Goal: Communication & Community: Participate in discussion

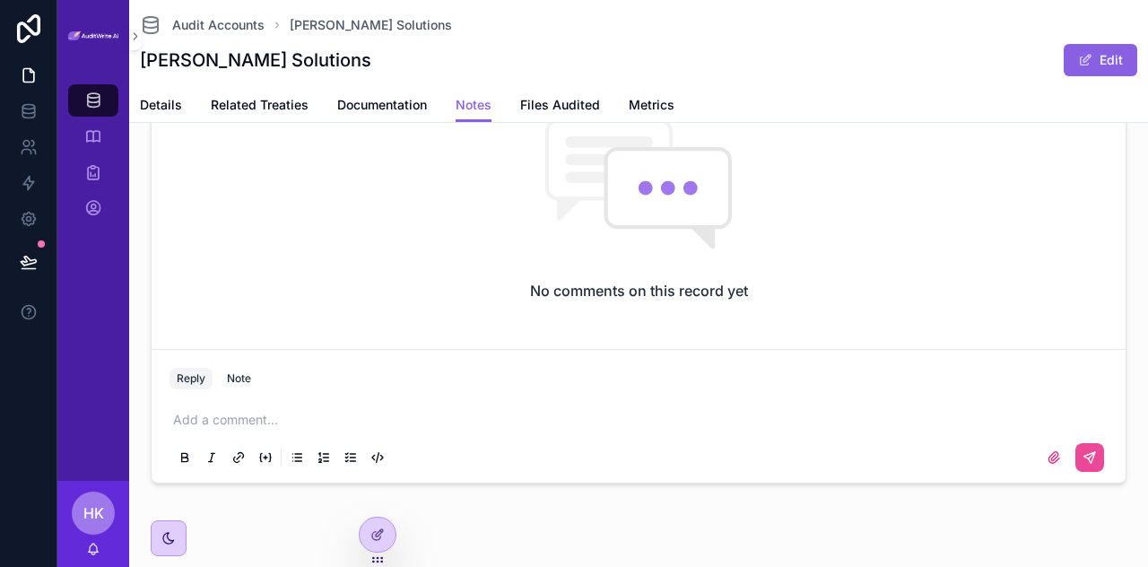
scroll to position [131, 0]
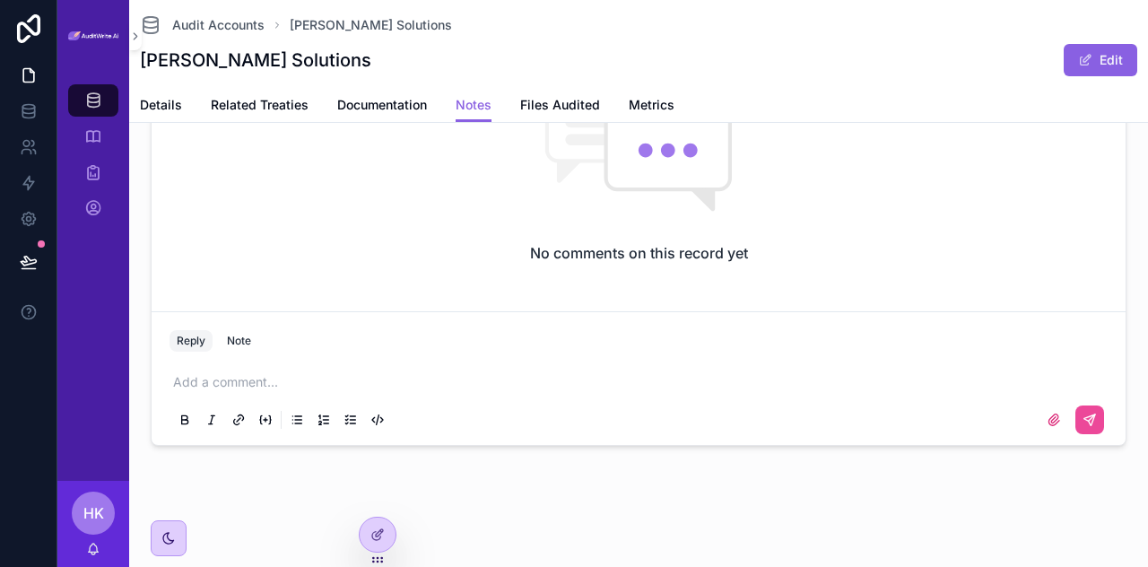
drag, startPoint x: 240, startPoint y: 369, endPoint x: 240, endPoint y: 381, distance: 12.6
click at [240, 381] on div "Add a comment..." at bounding box center [639, 399] width 938 height 75
click at [240, 381] on p "scrollable content" at bounding box center [642, 382] width 938 height 18
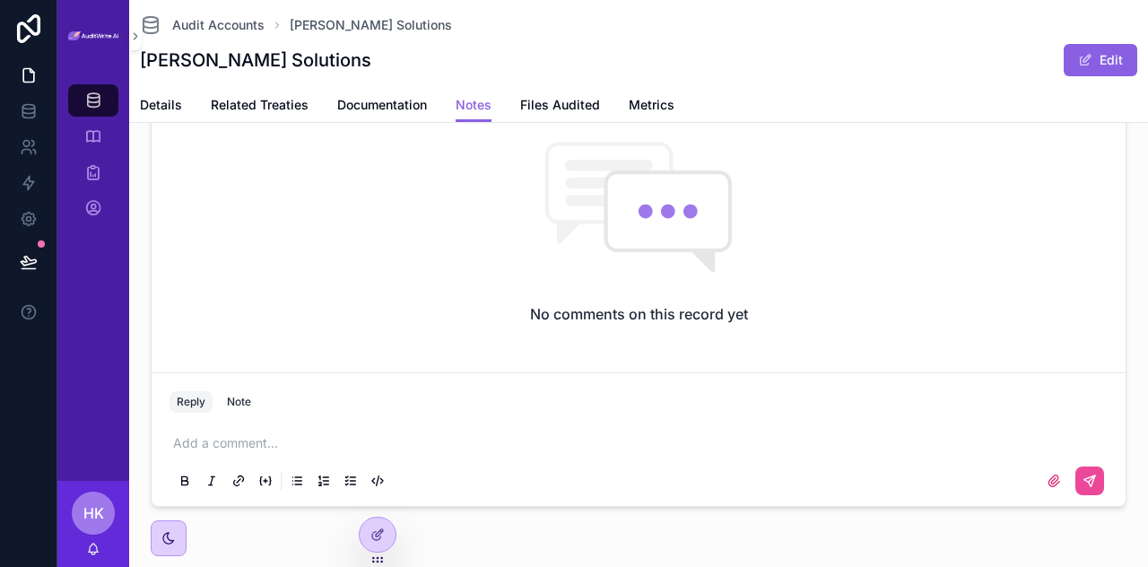
scroll to position [72, 0]
click at [242, 396] on div "Note" at bounding box center [239, 400] width 24 height 14
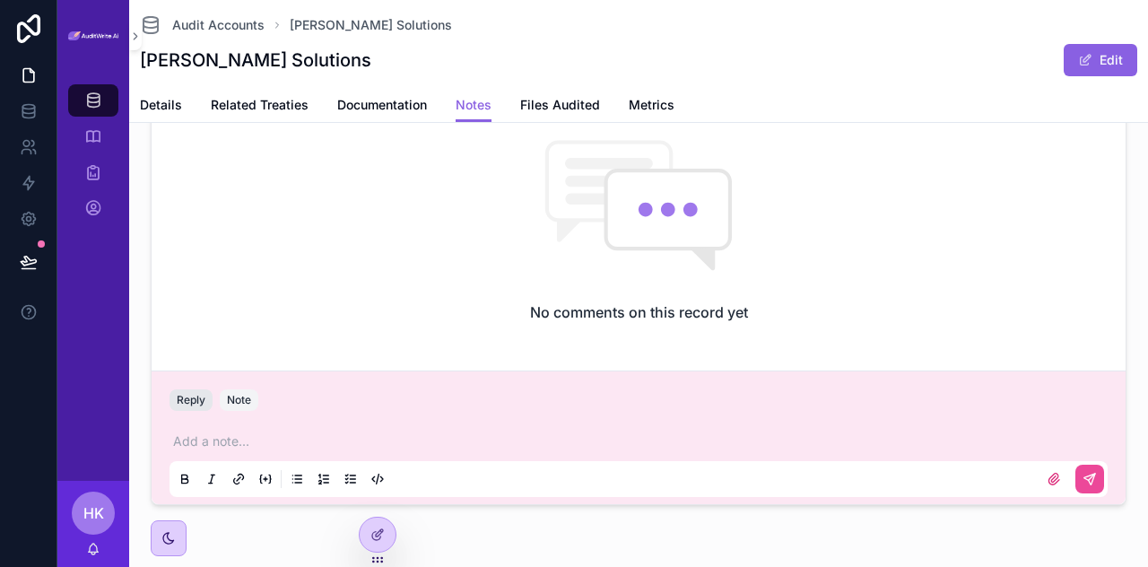
click at [176, 396] on button "Reply" at bounding box center [191, 400] width 43 height 22
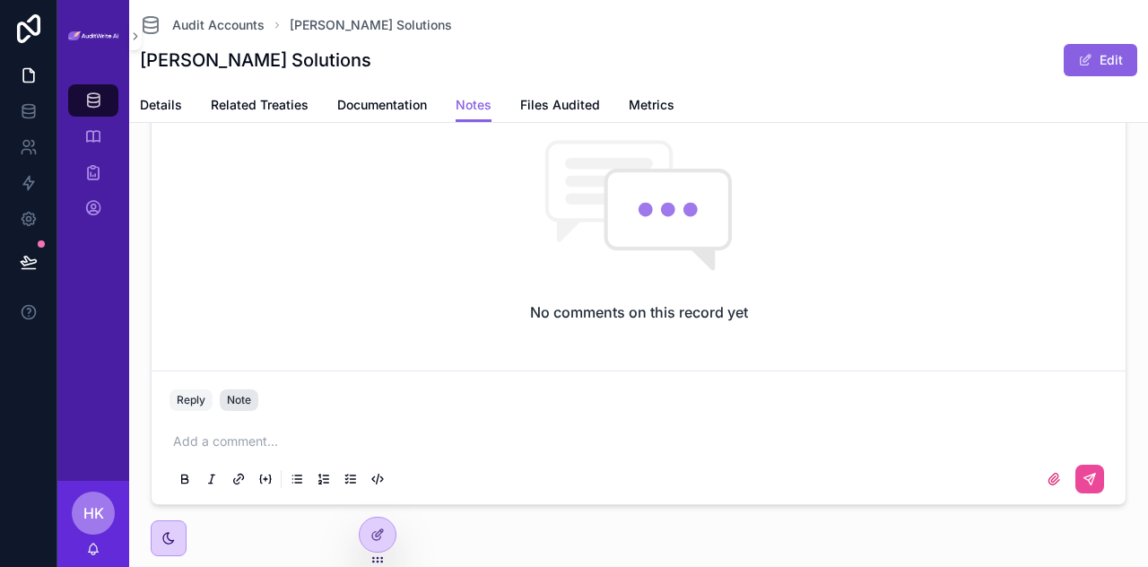
click at [236, 394] on div "Note" at bounding box center [239, 400] width 24 height 14
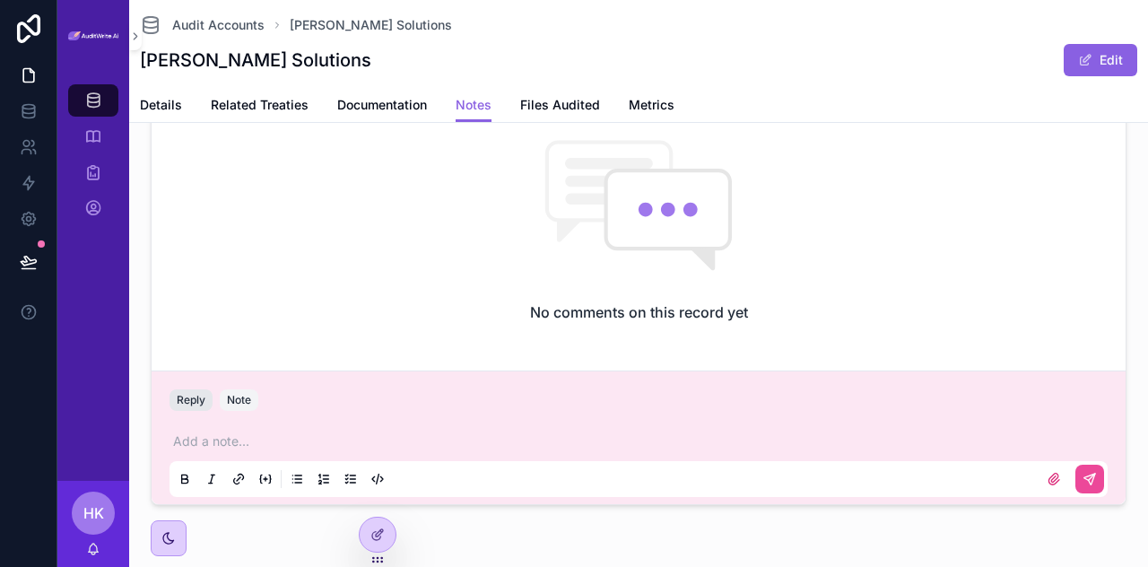
click at [203, 403] on button "Reply" at bounding box center [191, 400] width 43 height 22
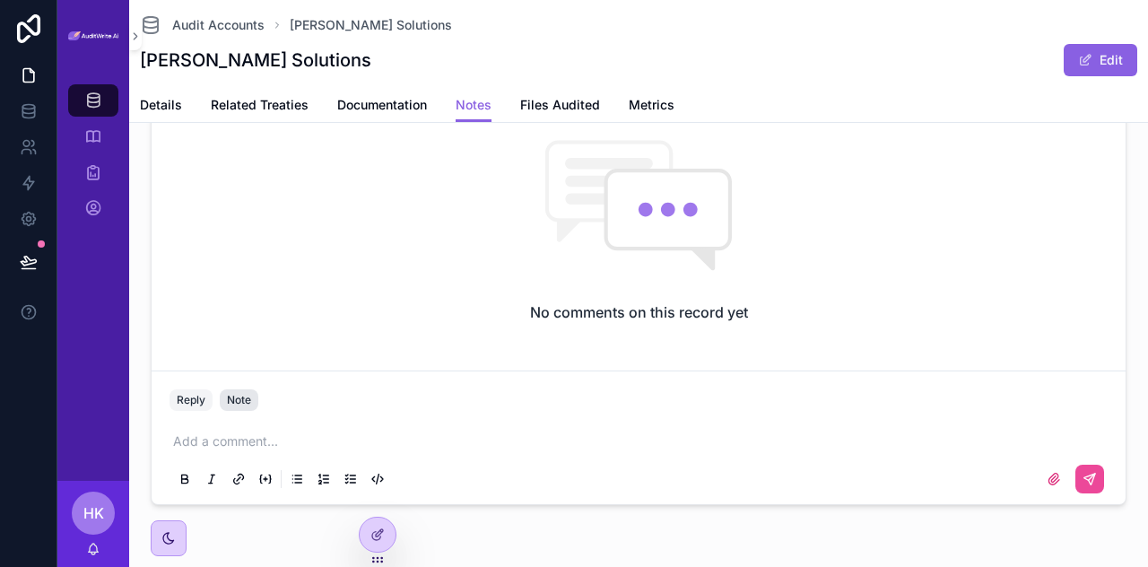
click at [239, 403] on div "Note" at bounding box center [239, 400] width 24 height 14
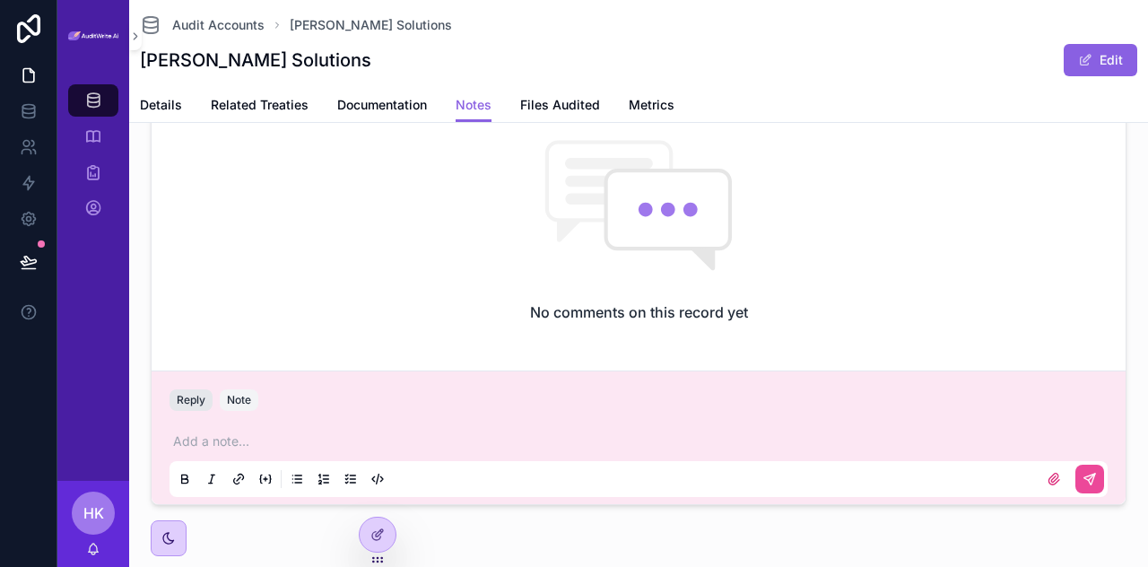
click at [200, 405] on button "Reply" at bounding box center [191, 400] width 43 height 22
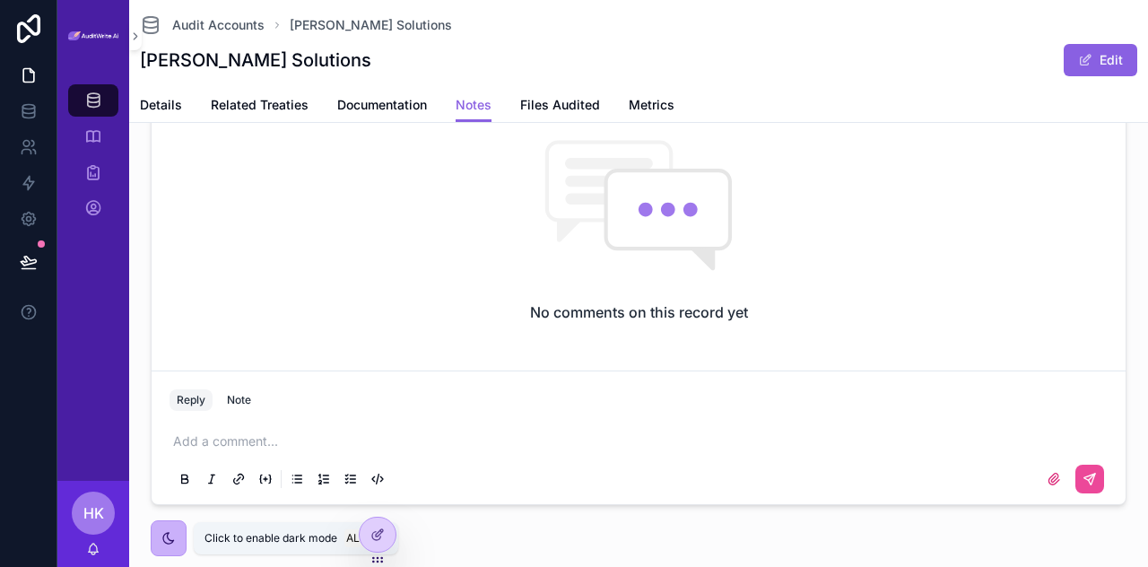
click at [176, 543] on div "scrollable content" at bounding box center [169, 538] width 16 height 16
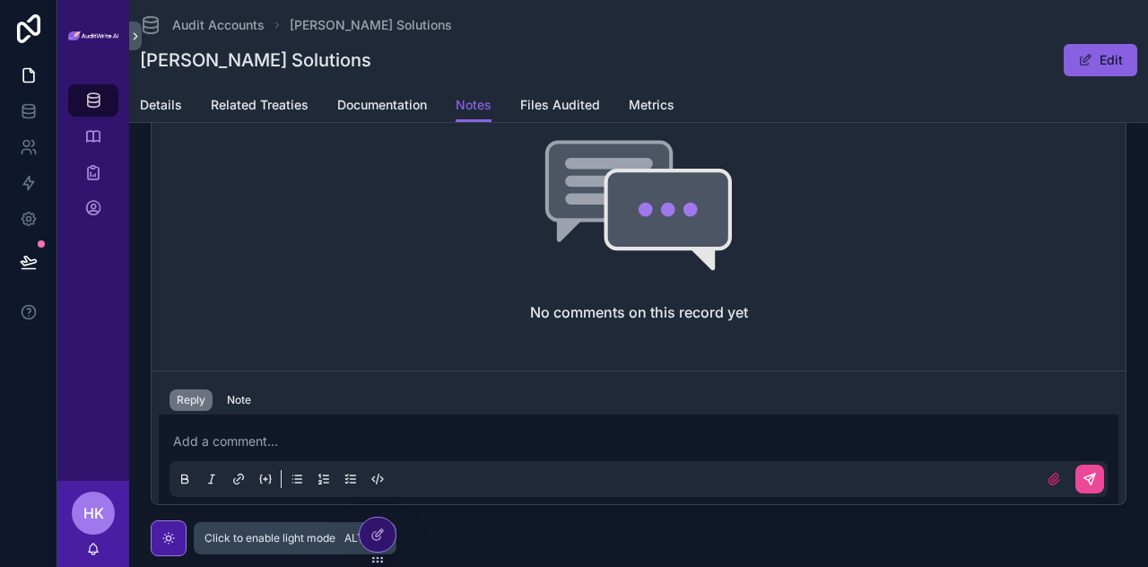
click at [176, 543] on div "scrollable content" at bounding box center [169, 538] width 16 height 16
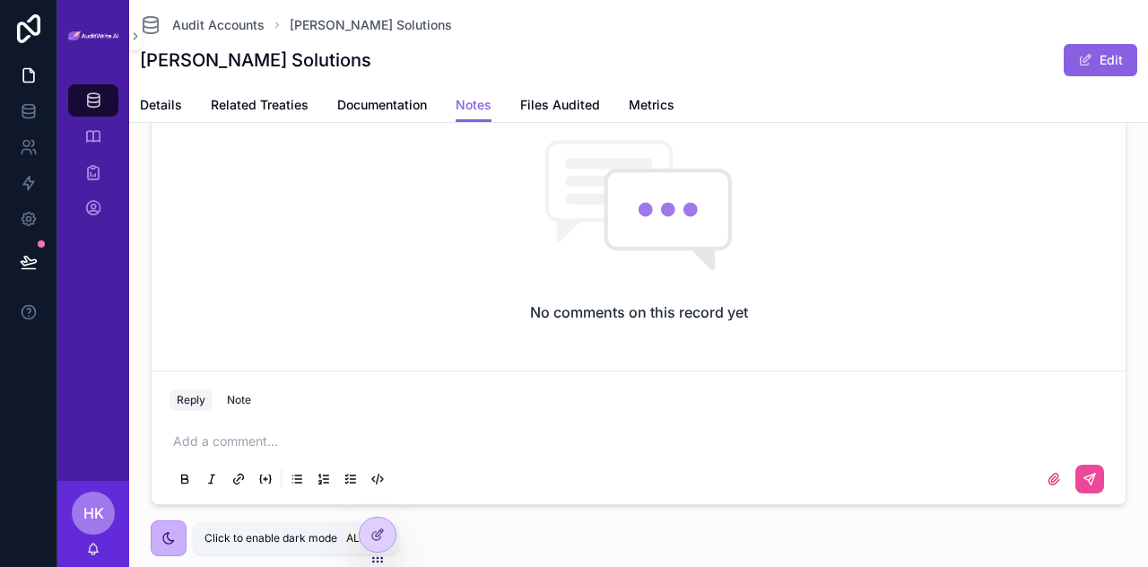
click at [176, 543] on div "scrollable content" at bounding box center [169, 538] width 16 height 16
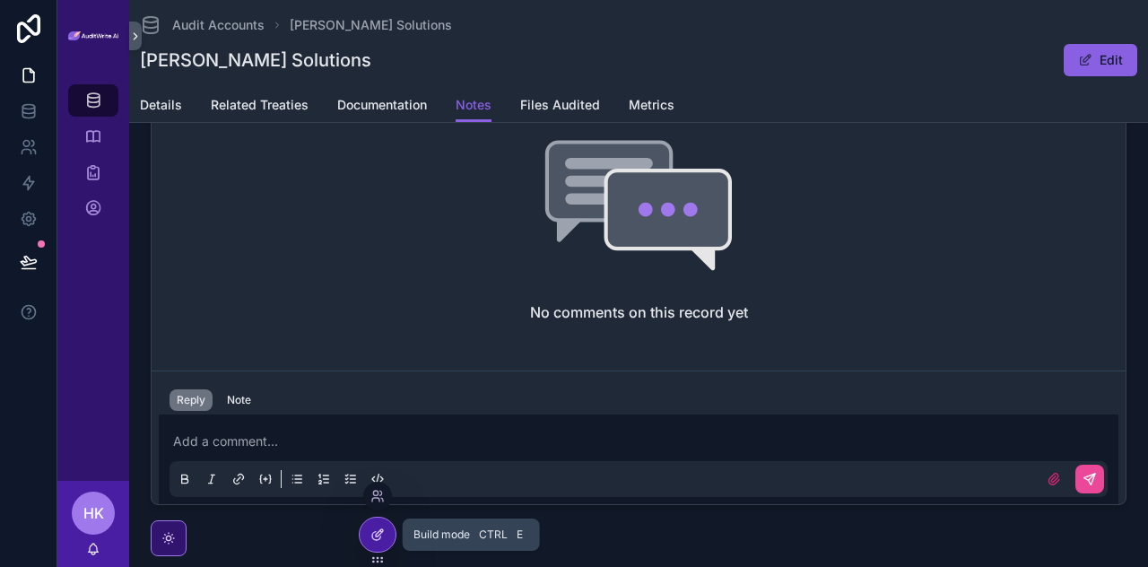
click at [384, 543] on div at bounding box center [378, 535] width 36 height 34
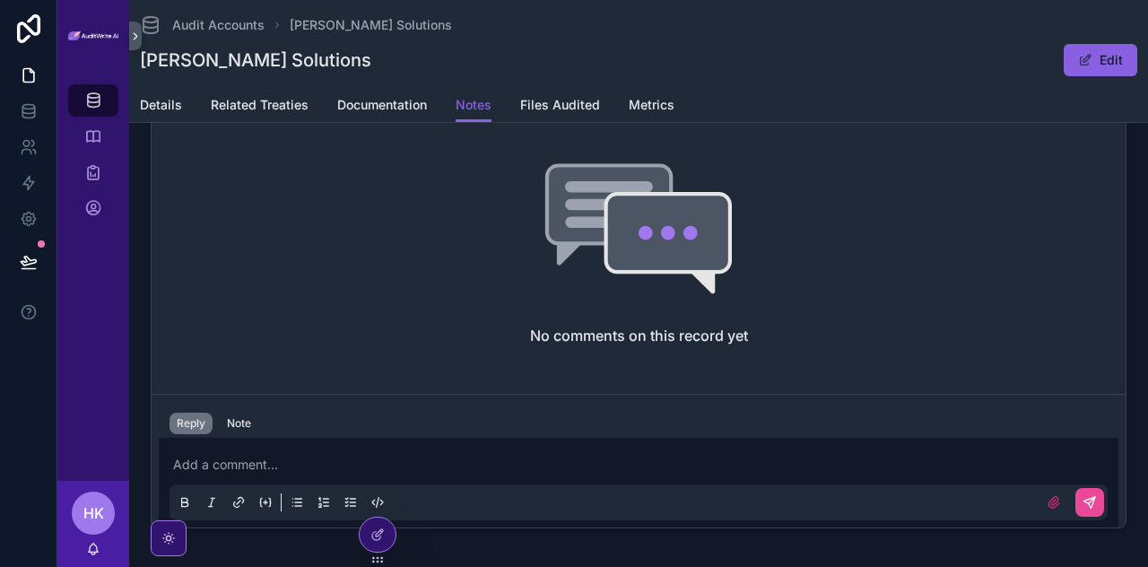
scroll to position [47, 0]
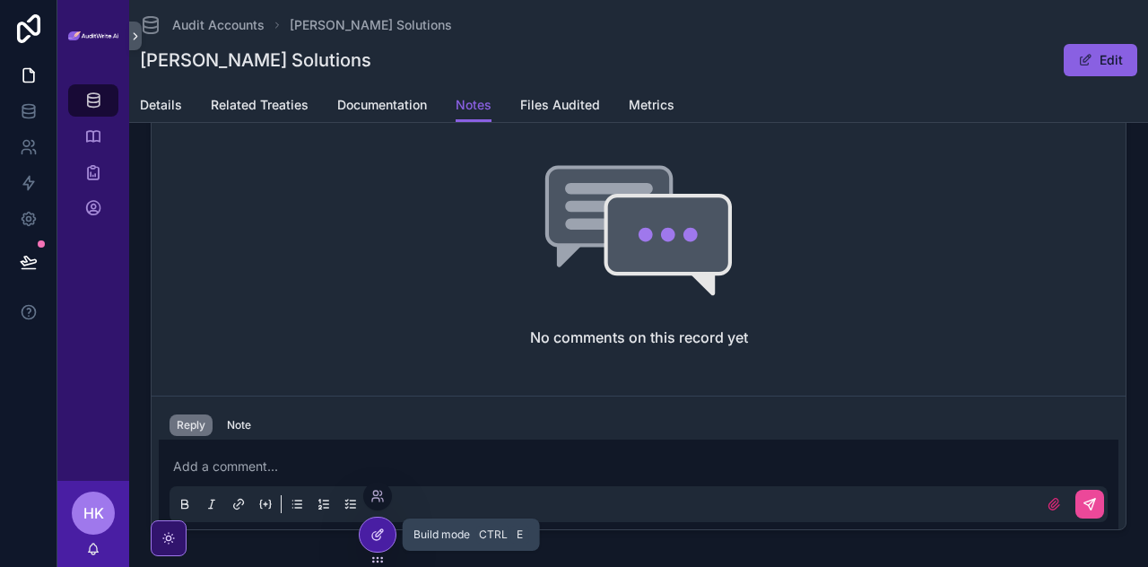
click at [379, 524] on div at bounding box center [378, 535] width 36 height 34
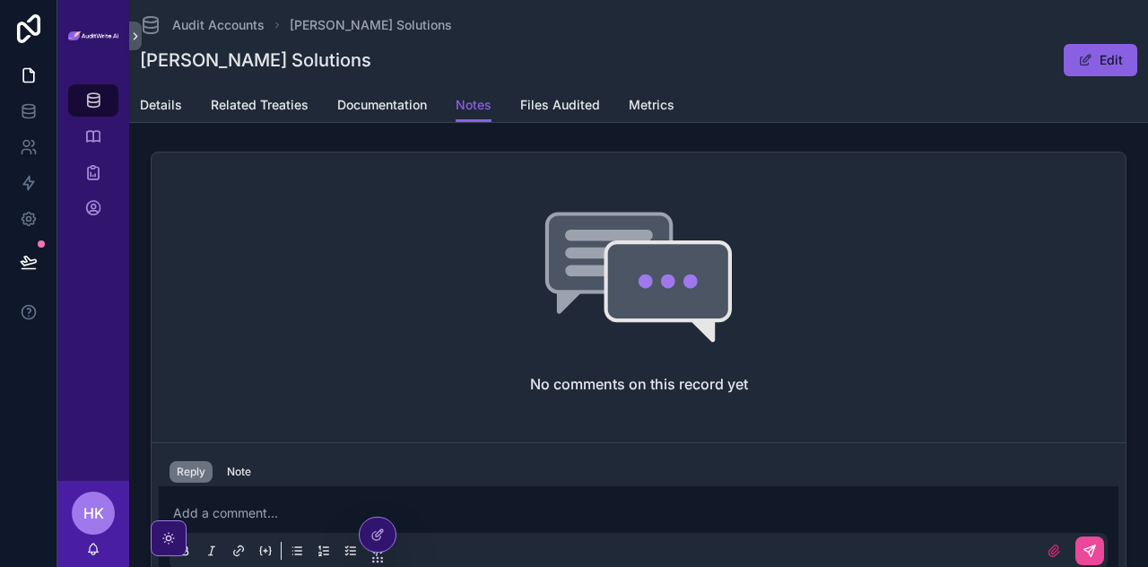
click at [585, 257] on icon "scrollable content" at bounding box center [609, 253] width 120 height 74
click at [158, 537] on div "scrollable content" at bounding box center [169, 538] width 36 height 36
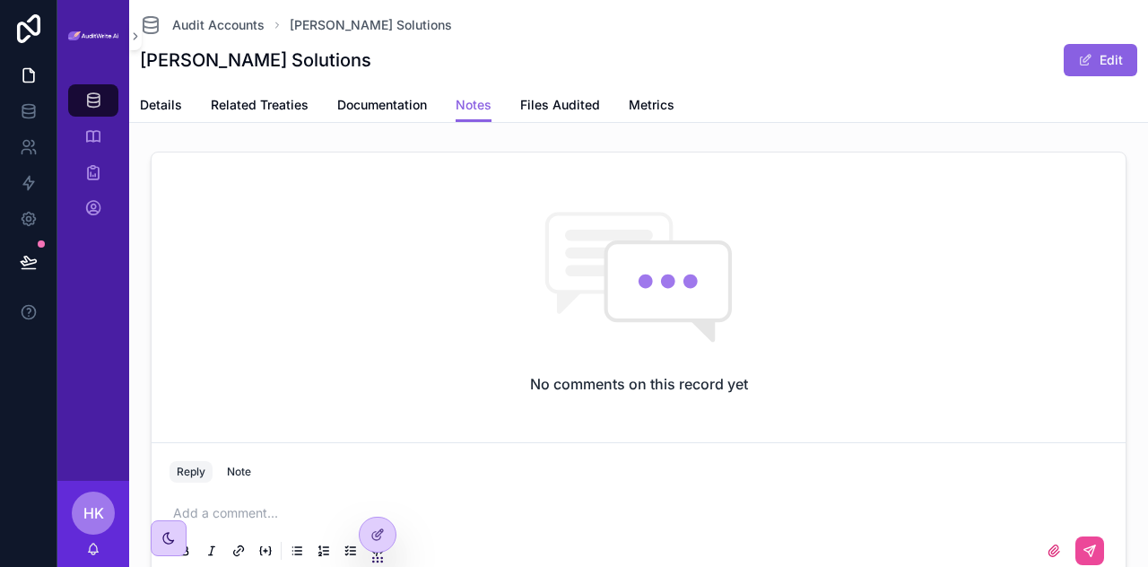
scroll to position [131, 0]
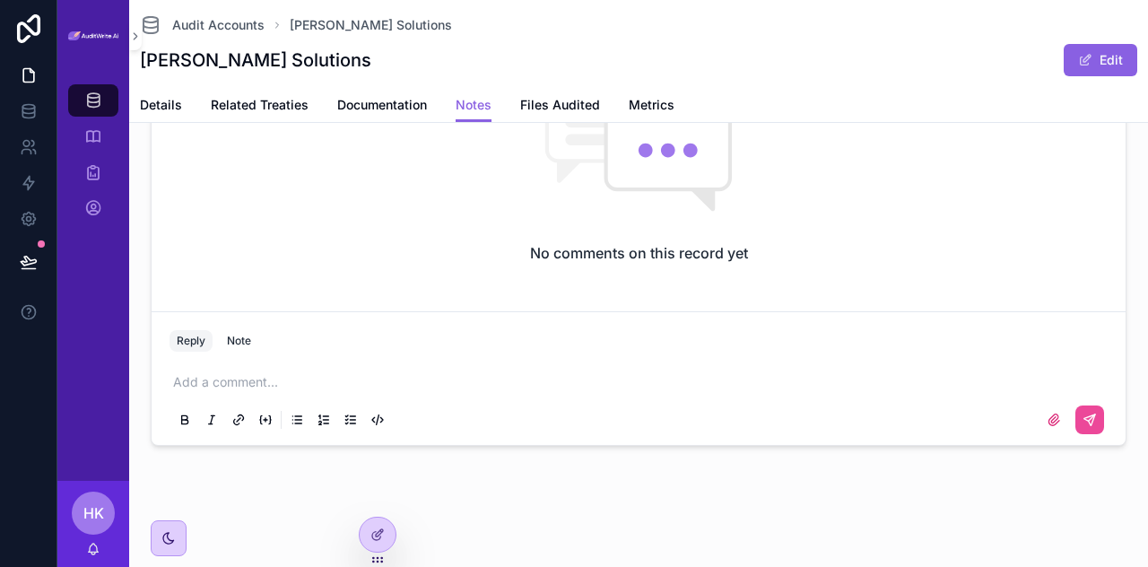
click at [267, 415] on icon "scrollable content" at bounding box center [265, 420] width 14 height 14
click at [298, 423] on icon "scrollable content" at bounding box center [298, 423] width 6 height 0
click at [318, 420] on icon "scrollable content" at bounding box center [324, 420] width 14 height 14
click at [282, 388] on p "scrollable content" at bounding box center [642, 382] width 938 height 18
click at [193, 419] on button "scrollable content" at bounding box center [185, 420] width 22 height 22
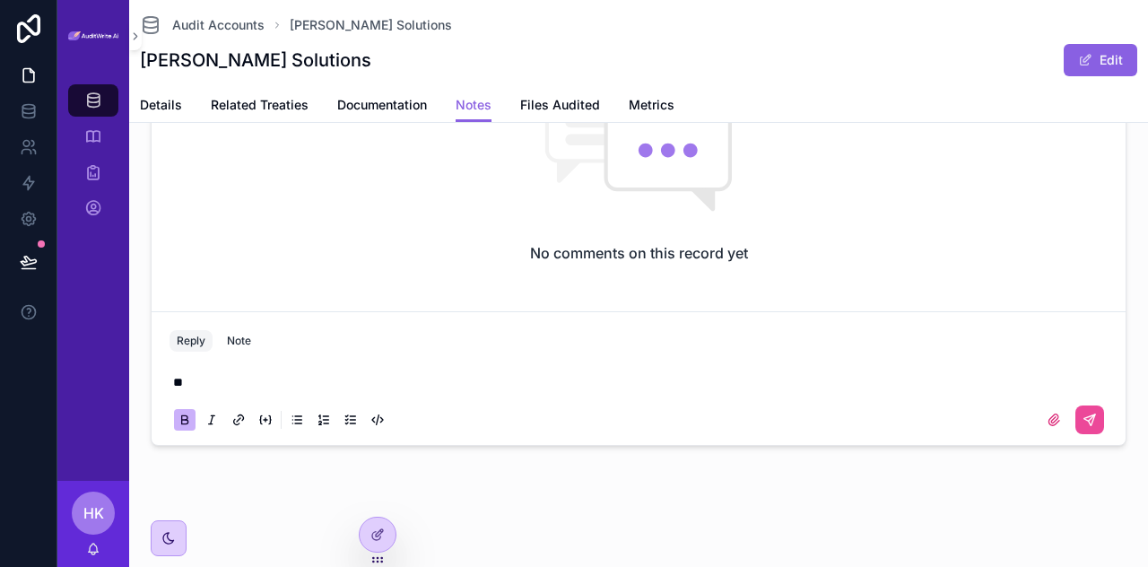
click at [266, 377] on p "**" at bounding box center [642, 382] width 938 height 18
drag, startPoint x: 196, startPoint y: 383, endPoint x: 131, endPoint y: 381, distance: 64.6
click at [131, 381] on div "No comments on this record yet Reply Note **" at bounding box center [638, 233] width 1019 height 440
click at [206, 414] on icon "scrollable content" at bounding box center [212, 420] width 14 height 14
click at [257, 377] on p "**" at bounding box center [642, 382] width 938 height 18
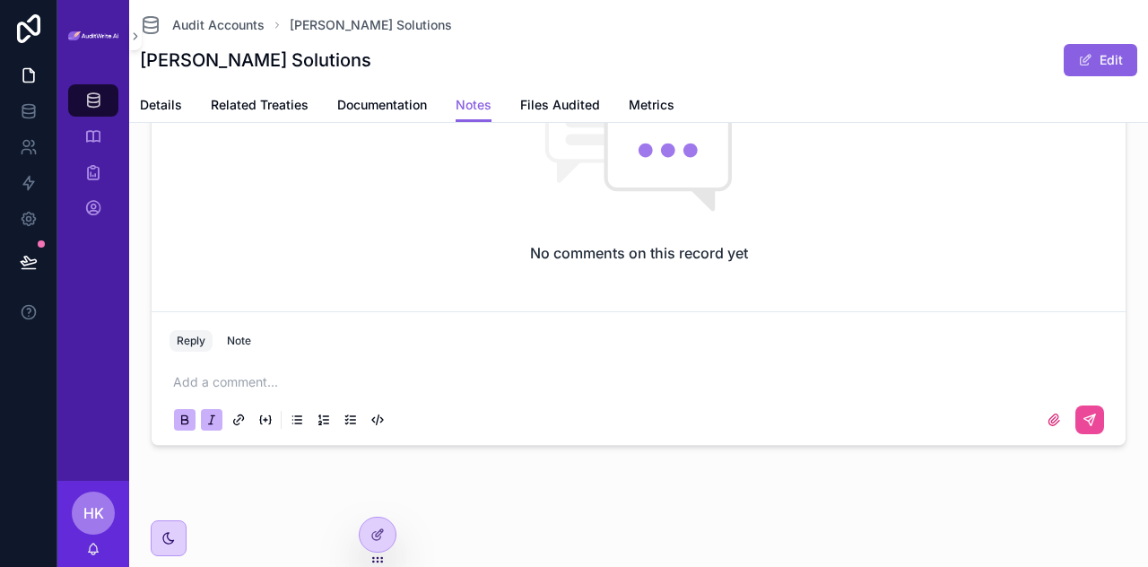
click at [185, 417] on icon "scrollable content" at bounding box center [185, 420] width 14 height 14
click at [213, 420] on icon "scrollable content" at bounding box center [212, 420] width 14 height 14
click at [234, 420] on icon "scrollable content" at bounding box center [236, 421] width 5 height 5
click at [269, 424] on icon "scrollable content" at bounding box center [265, 420] width 14 height 14
drag, startPoint x: 253, startPoint y: 416, endPoint x: 271, endPoint y: 426, distance: 20.5
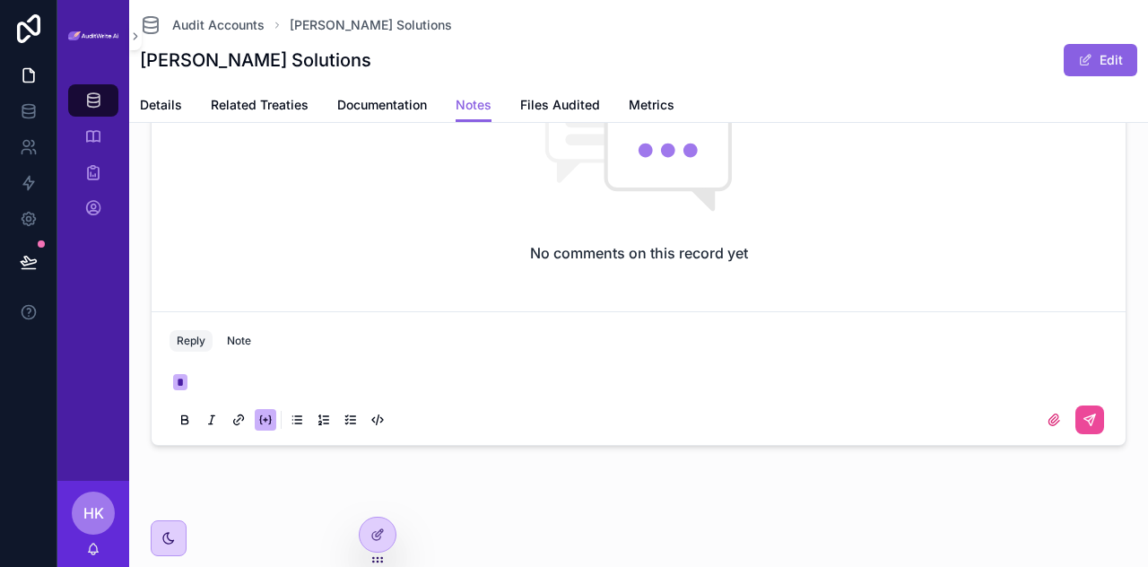
click at [271, 426] on div "scrollable content" at bounding box center [281, 420] width 216 height 22
click at [271, 426] on icon "scrollable content" at bounding box center [265, 420] width 14 height 14
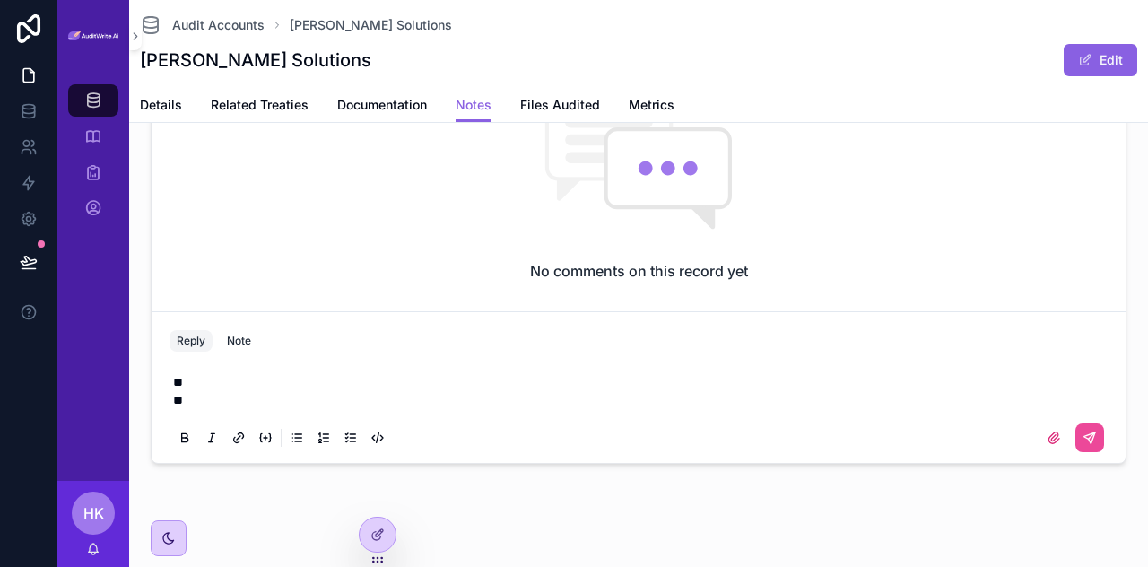
click at [287, 440] on button "scrollable content" at bounding box center [297, 438] width 22 height 22
click at [325, 440] on icon "scrollable content" at bounding box center [324, 438] width 14 height 14
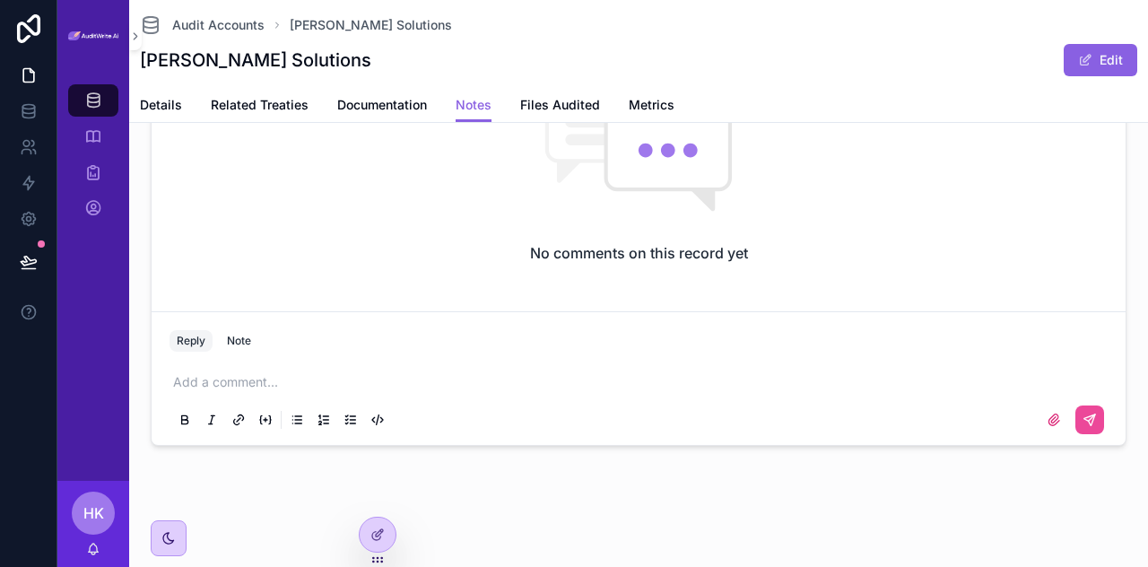
click at [379, 415] on icon "scrollable content" at bounding box center [377, 420] width 14 height 14
click at [1047, 424] on icon "scrollable content" at bounding box center [1054, 420] width 14 height 14
click at [0, 0] on input "scrollable content" at bounding box center [0, 0] width 0 height 0
click at [212, 104] on span "Related Treaties" at bounding box center [260, 105] width 98 height 18
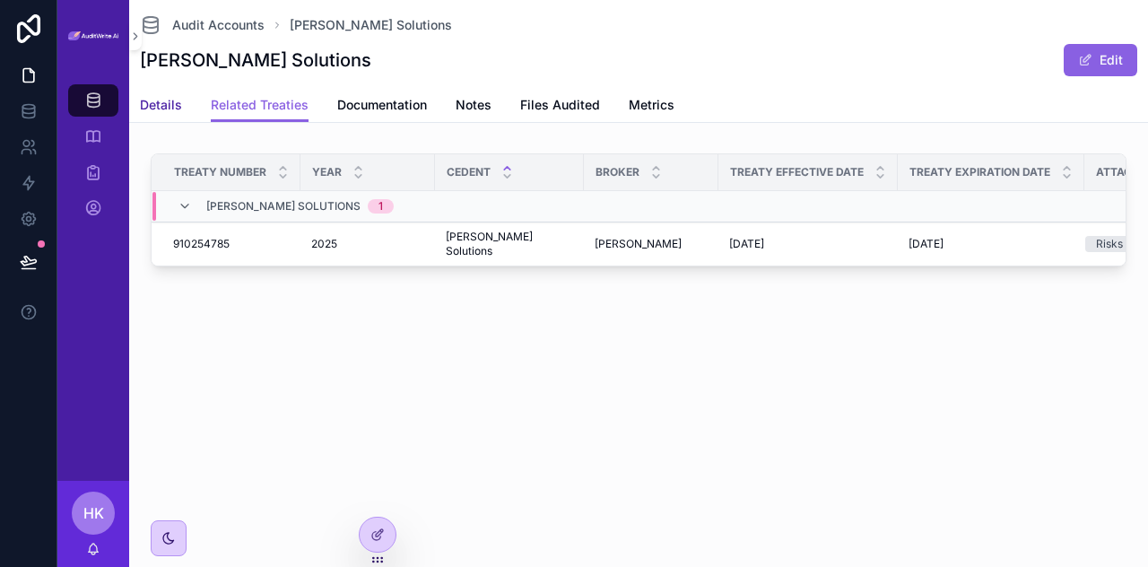
click at [153, 99] on span "Details" at bounding box center [161, 105] width 42 height 18
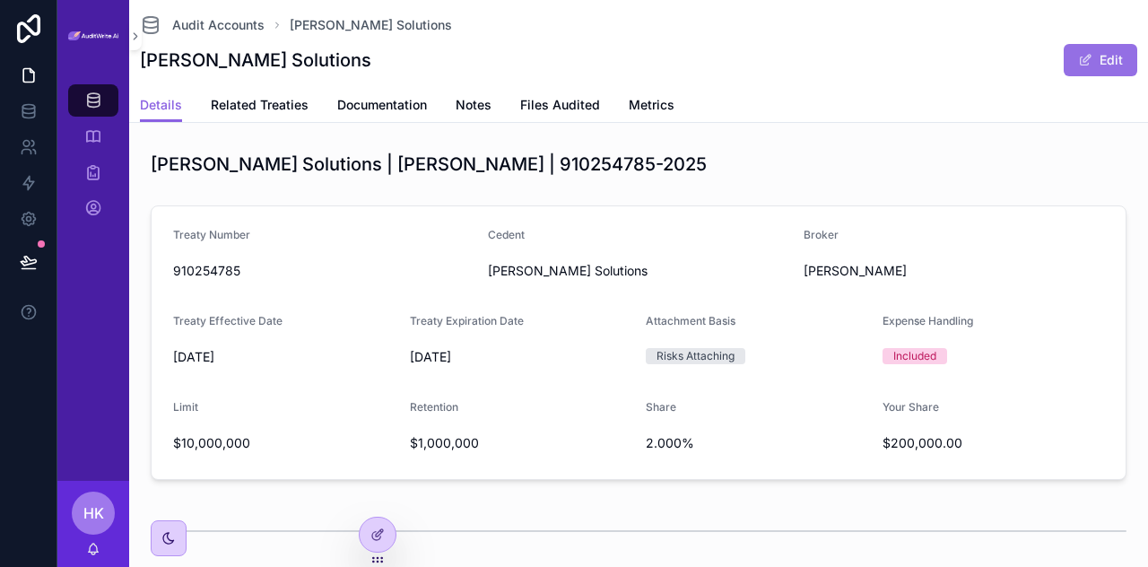
click at [1089, 57] on button "Edit" at bounding box center [1101, 60] width 74 height 32
